Goal: Information Seeking & Learning: Learn about a topic

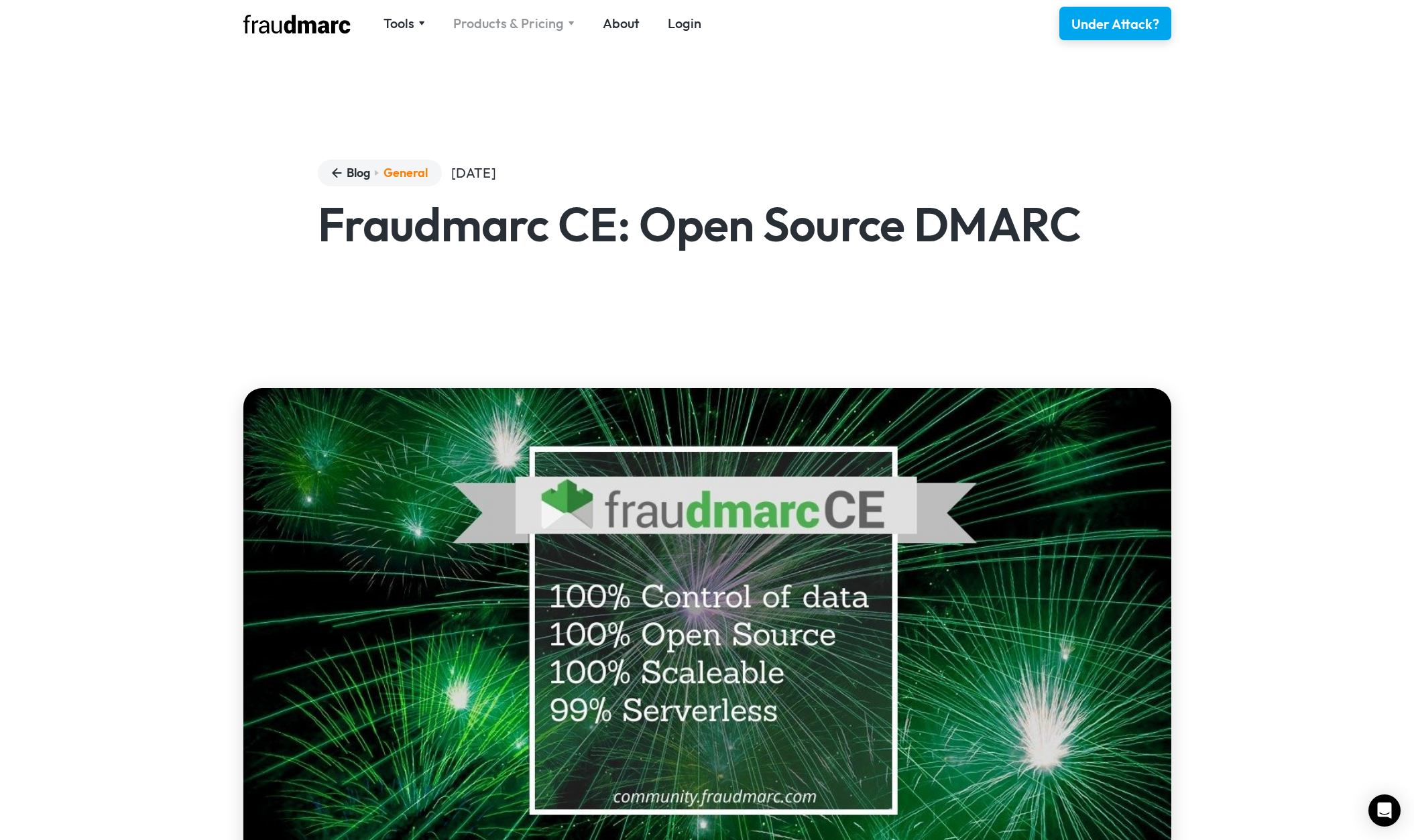
click at [544, 29] on div "Products & Pricing" at bounding box center [508, 23] width 110 height 19
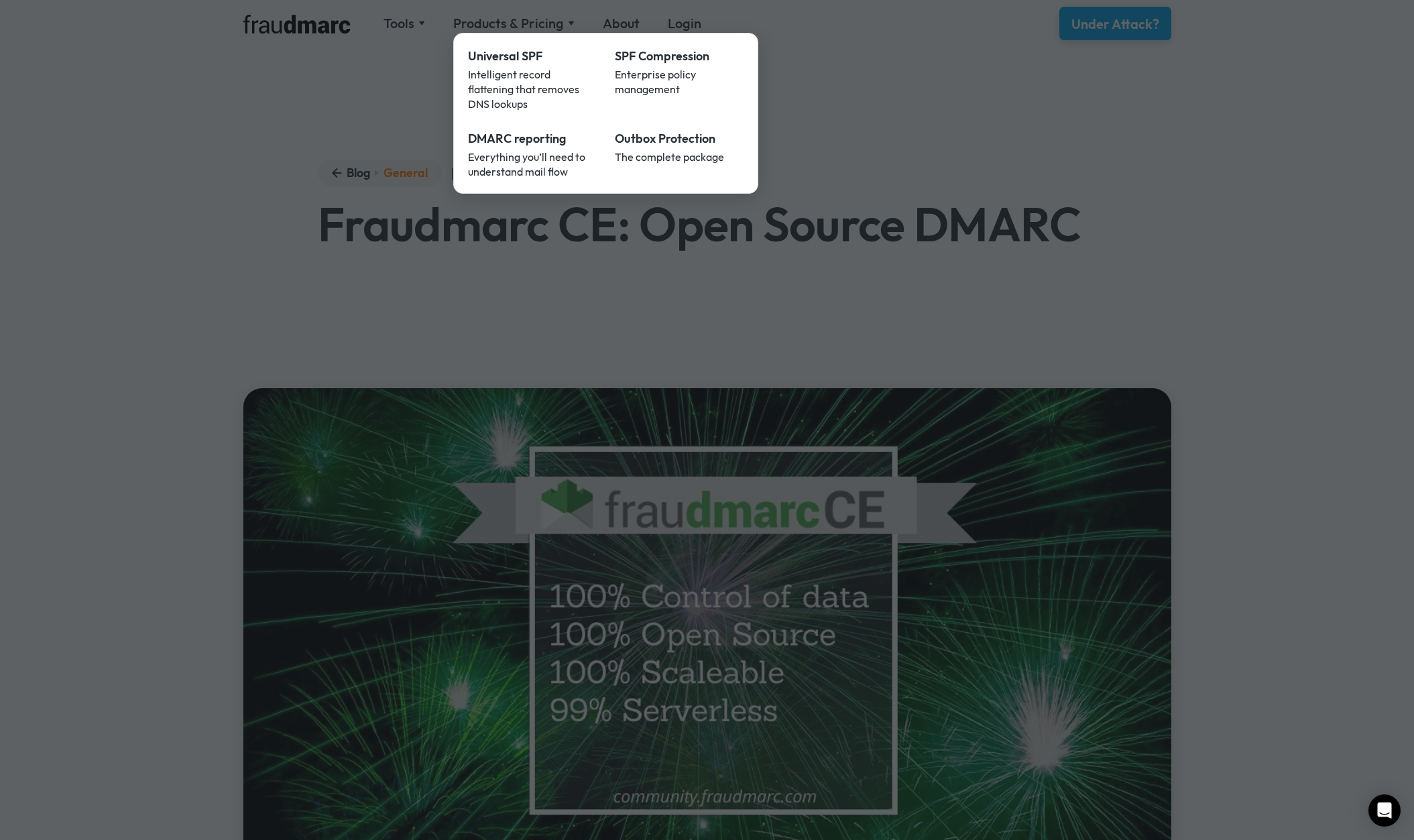
click at [543, 29] on div at bounding box center [707, 420] width 1414 height 840
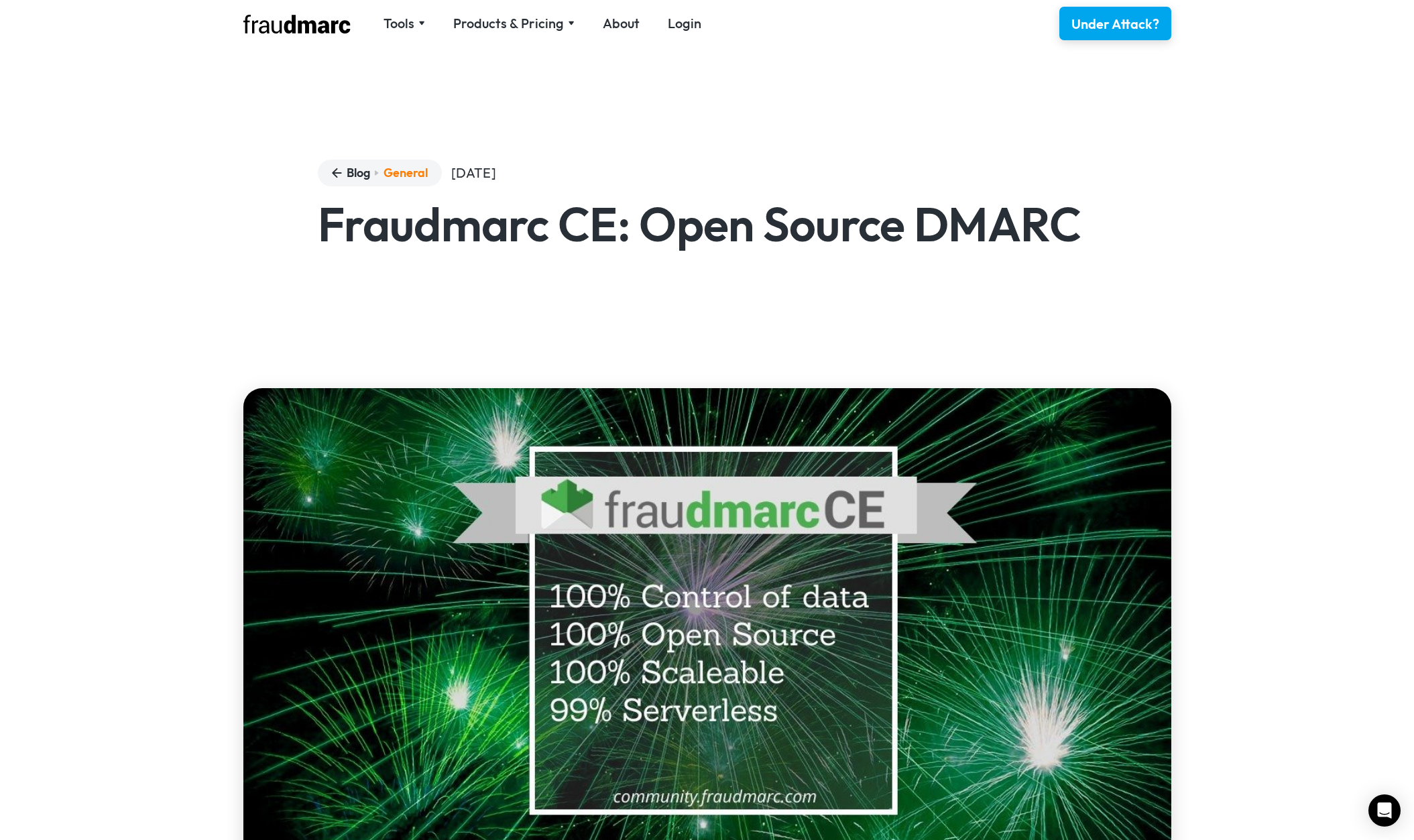
click at [548, 18] on div "Products & Pricing" at bounding box center [508, 23] width 110 height 19
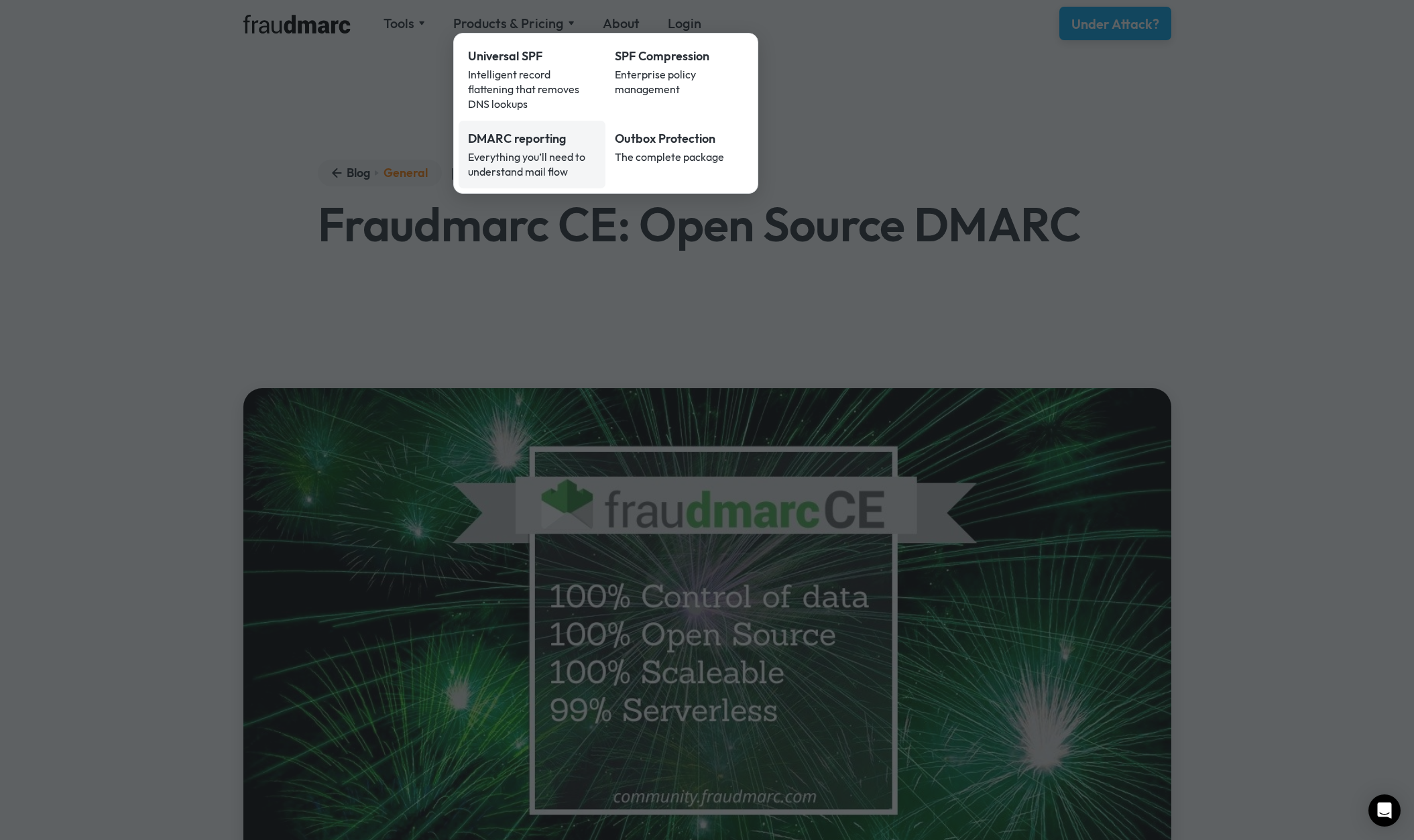
click at [511, 151] on div "Everything you’ll need to understand mail flow" at bounding box center [533, 164] width 129 height 30
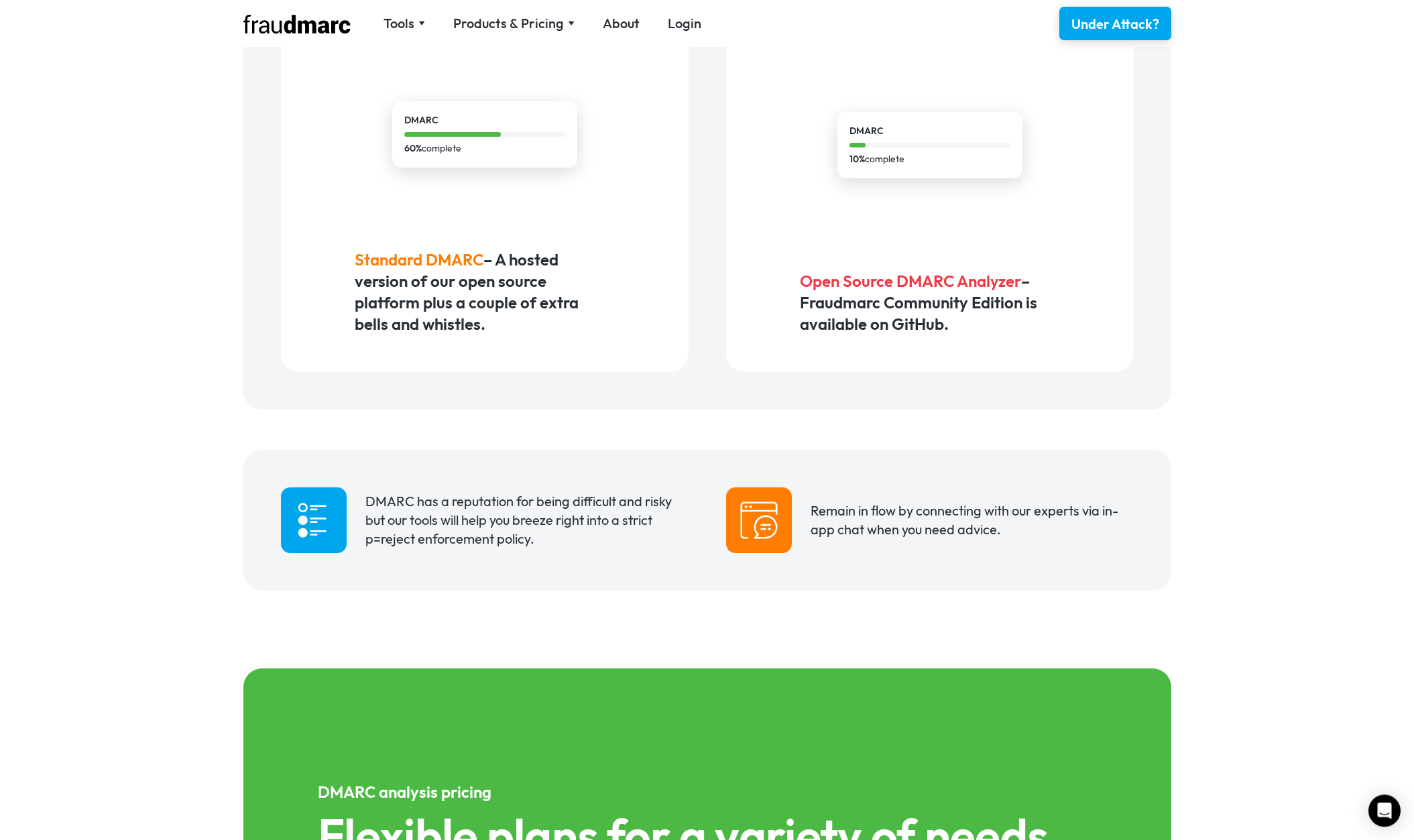
scroll to position [906, 0]
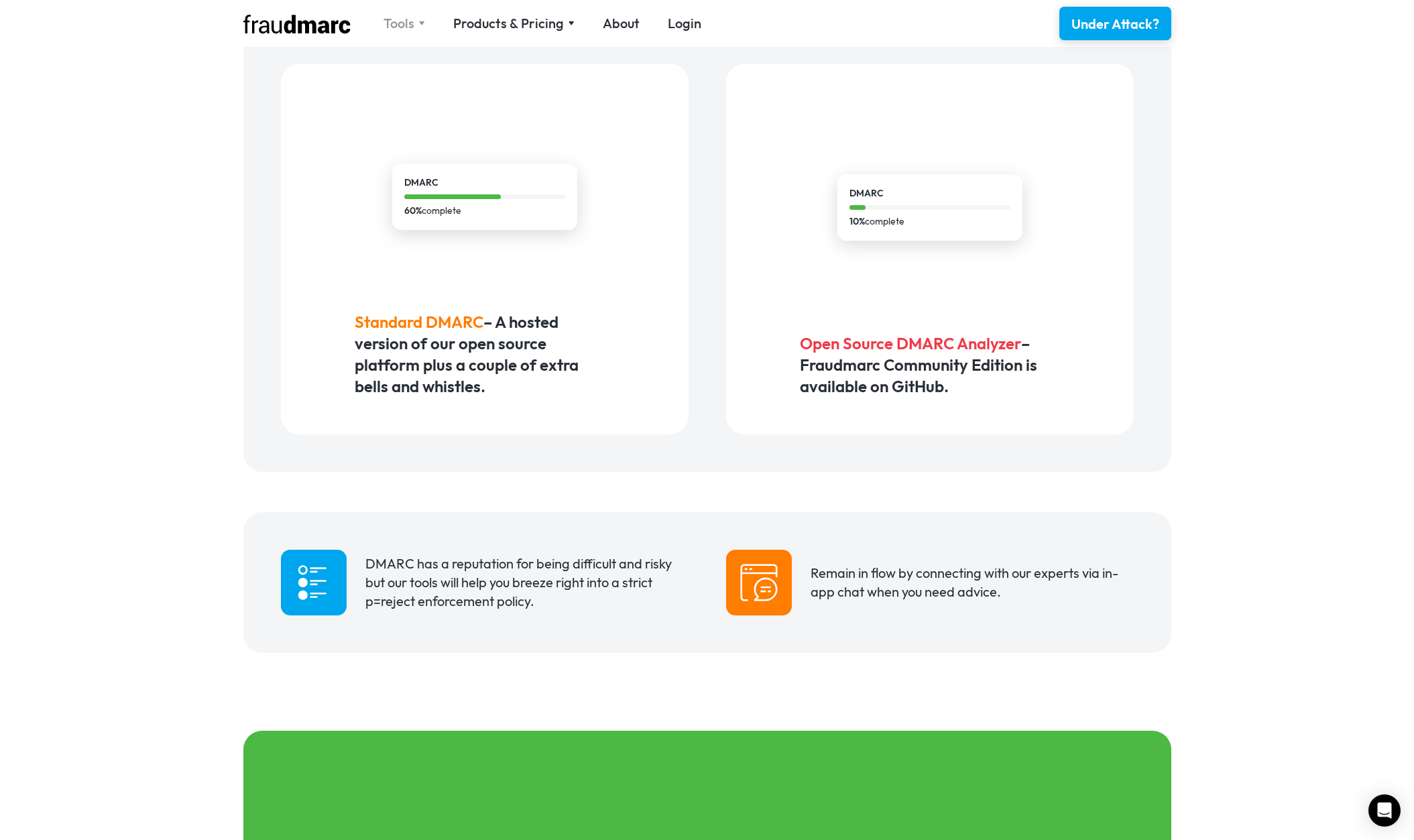
click at [394, 25] on div "Tools" at bounding box center [399, 23] width 31 height 19
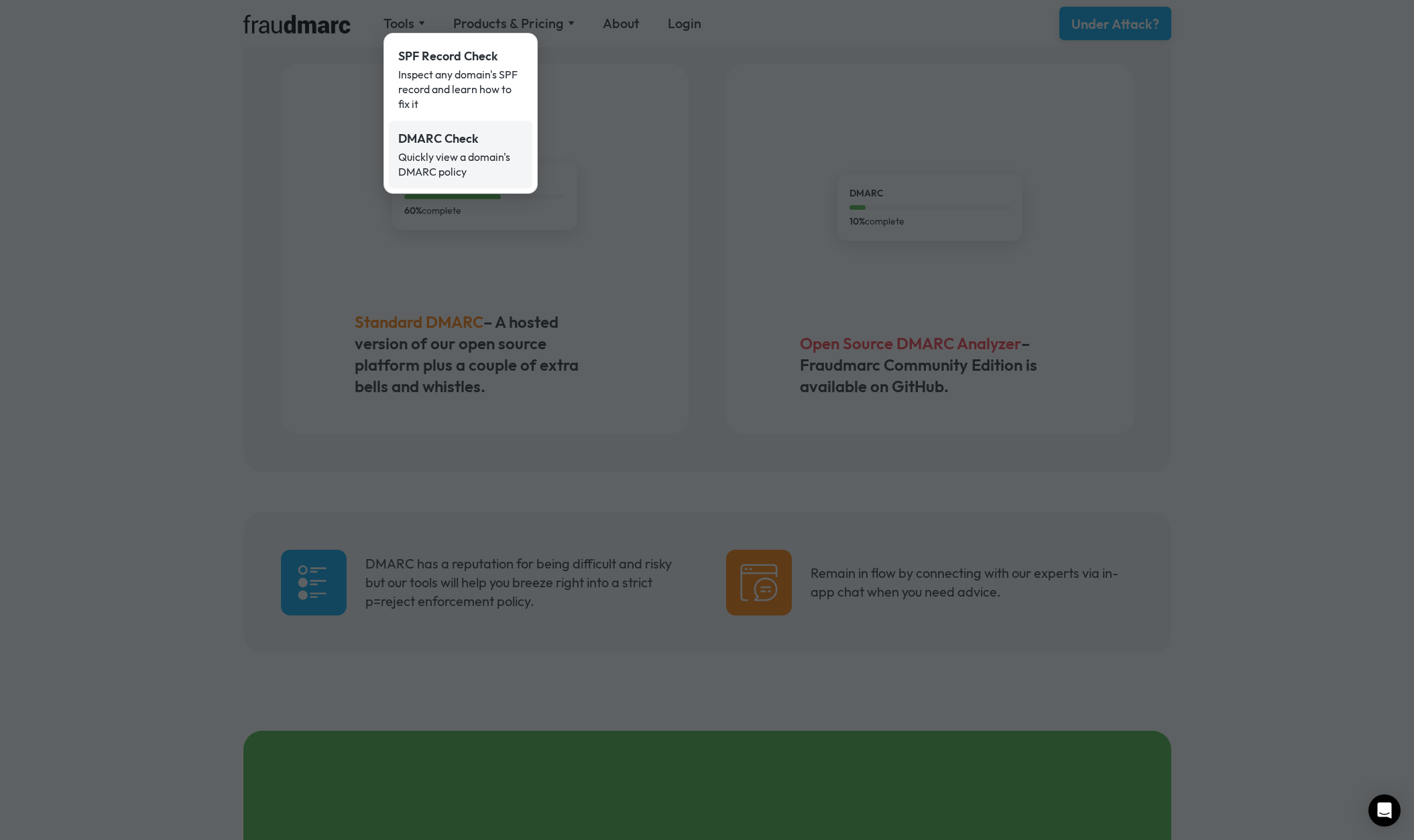
click at [425, 147] on link "DMARC Check Quickly view a domain's DMARC policy" at bounding box center [461, 154] width 144 height 67
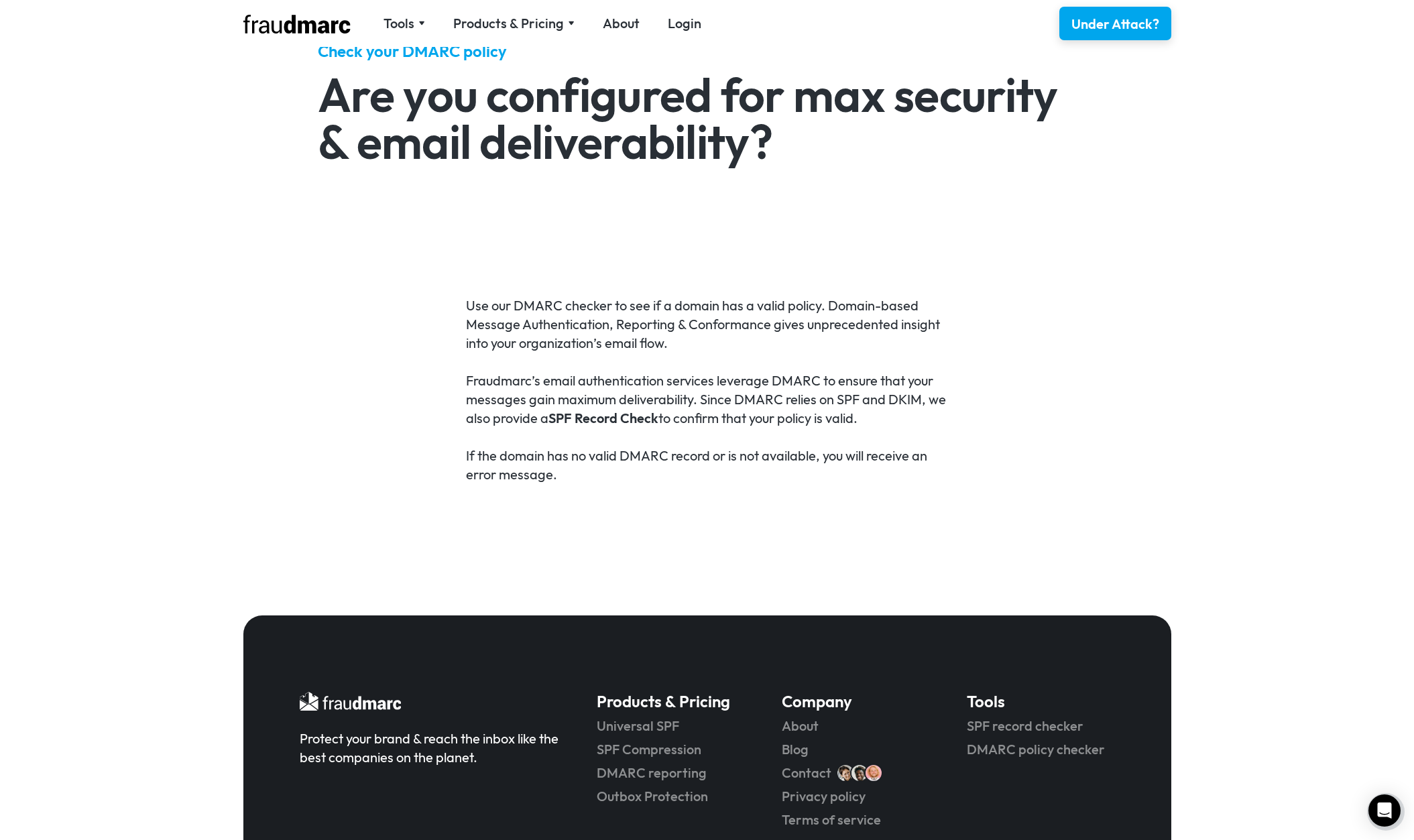
scroll to position [598, 0]
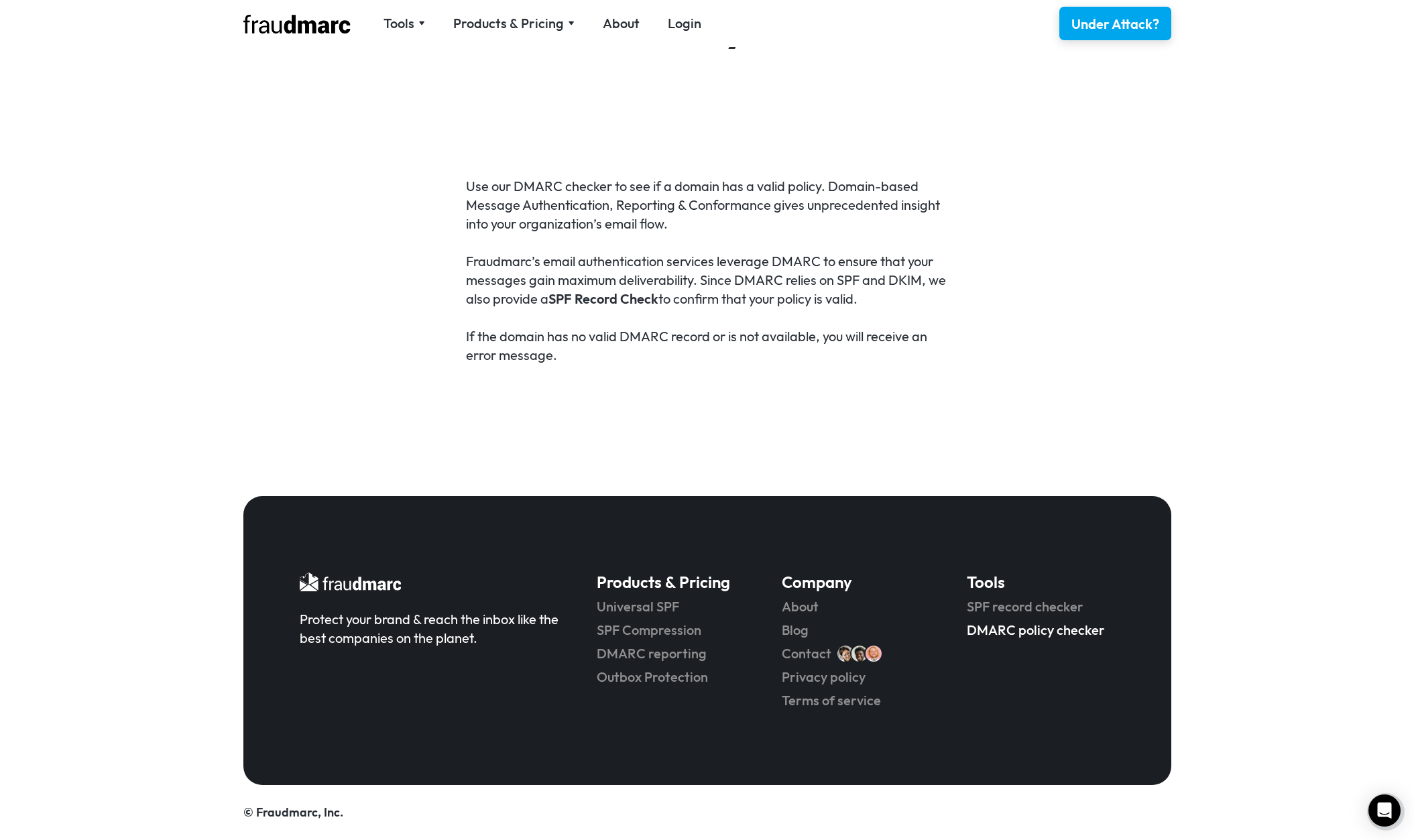
click at [1036, 627] on link "DMARC policy checker" at bounding box center [1040, 630] width 147 height 19
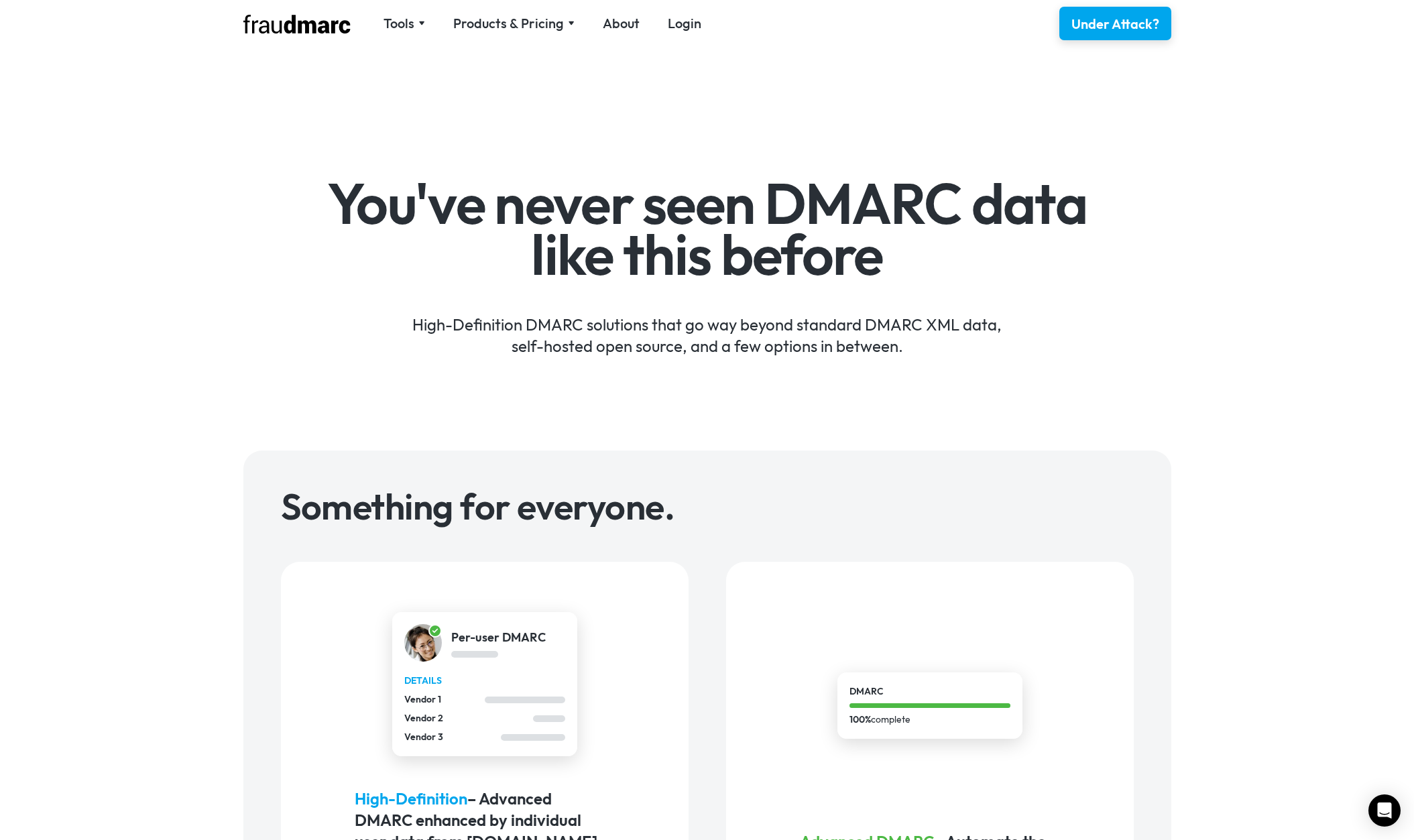
scroll to position [906, 0]
